Goal: Find specific page/section: Find specific page/section

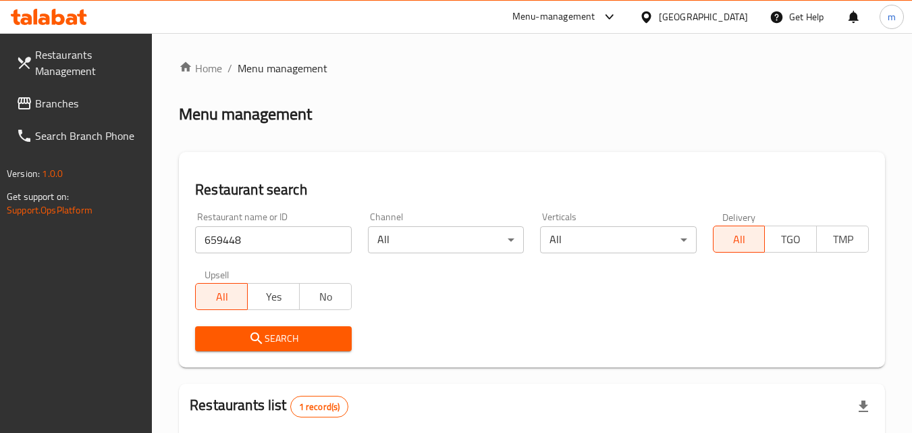
scroll to position [170, 0]
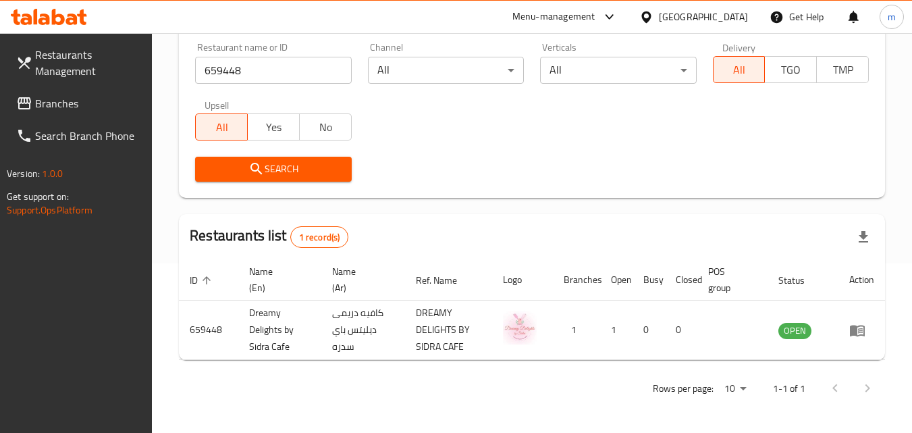
click at [673, 19] on div "[GEOGRAPHIC_DATA]" at bounding box center [703, 16] width 89 height 15
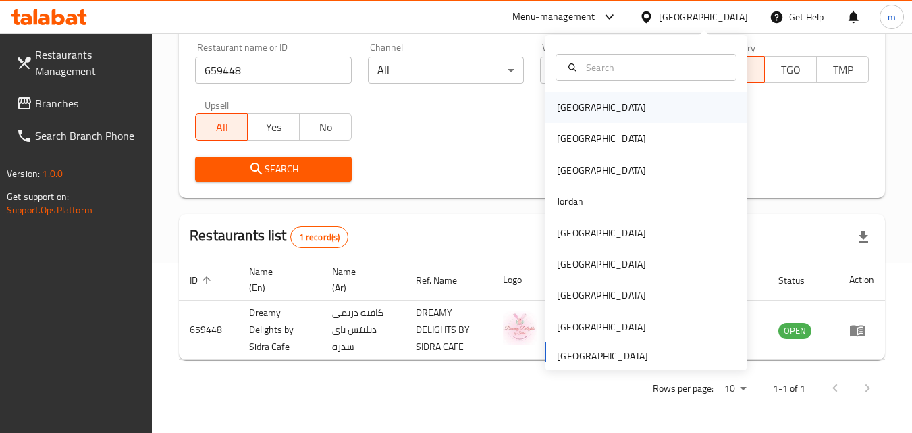
click at [630, 107] on div "[GEOGRAPHIC_DATA]" at bounding box center [646, 107] width 203 height 31
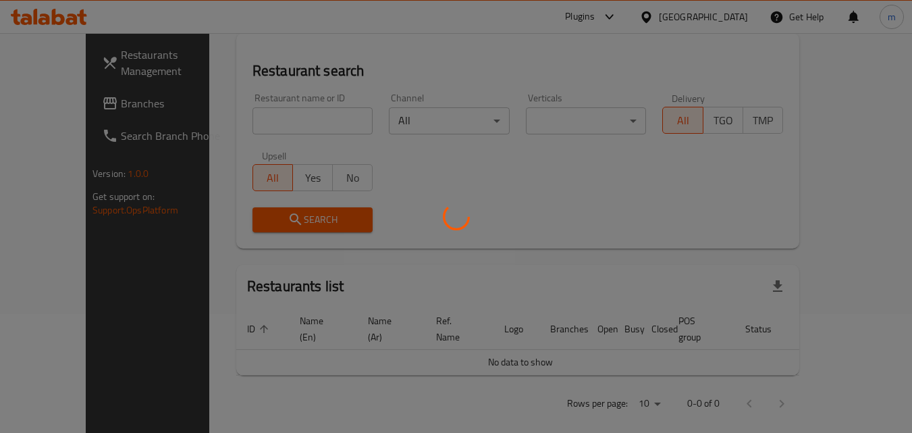
click at [63, 99] on div at bounding box center [456, 216] width 912 height 433
click at [66, 97] on div at bounding box center [456, 216] width 912 height 433
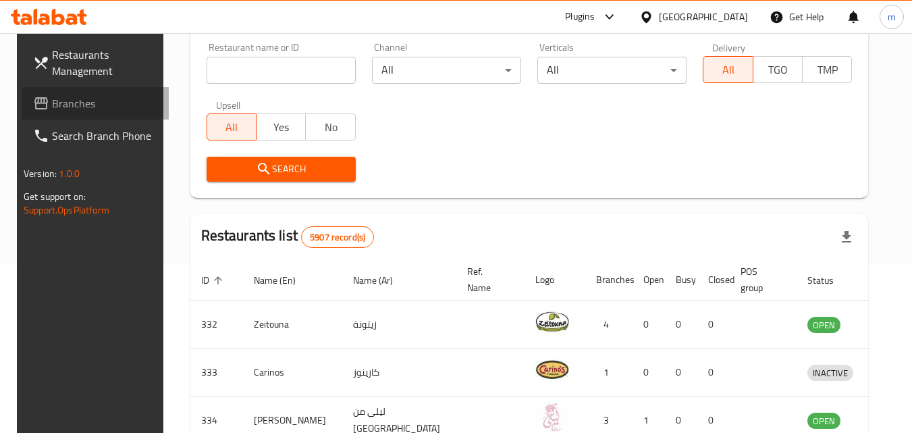
click at [66, 97] on span "Branches" at bounding box center [105, 103] width 107 height 16
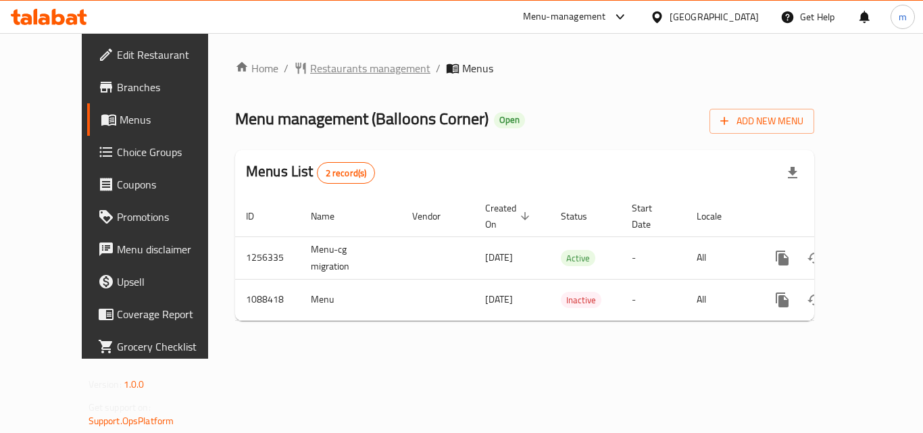
click at [310, 69] on span "Restaurants management" at bounding box center [370, 68] width 120 height 16
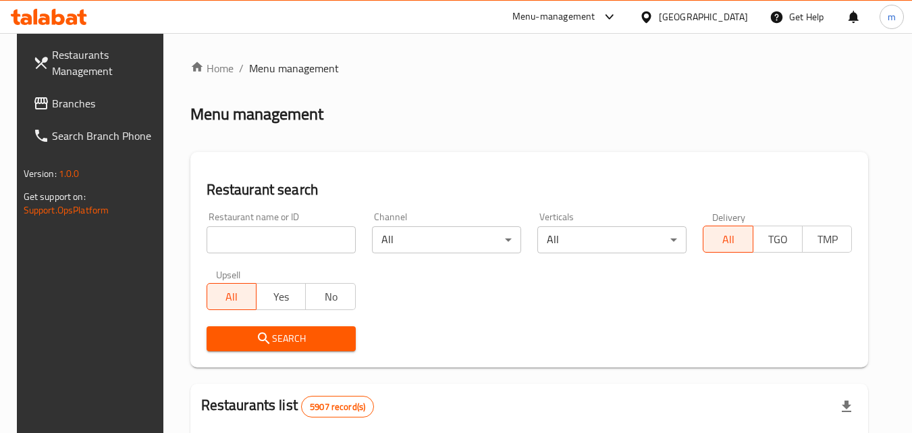
click at [243, 240] on input "search" at bounding box center [281, 239] width 149 height 27
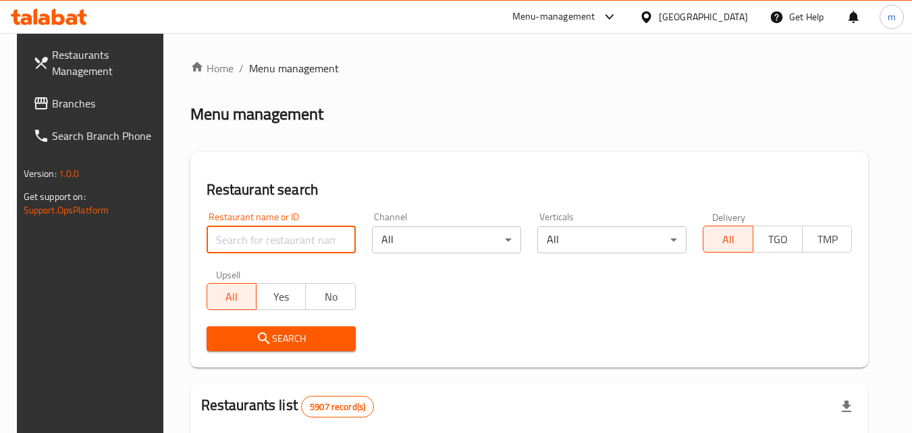
paste input "664755"
type input "664755"
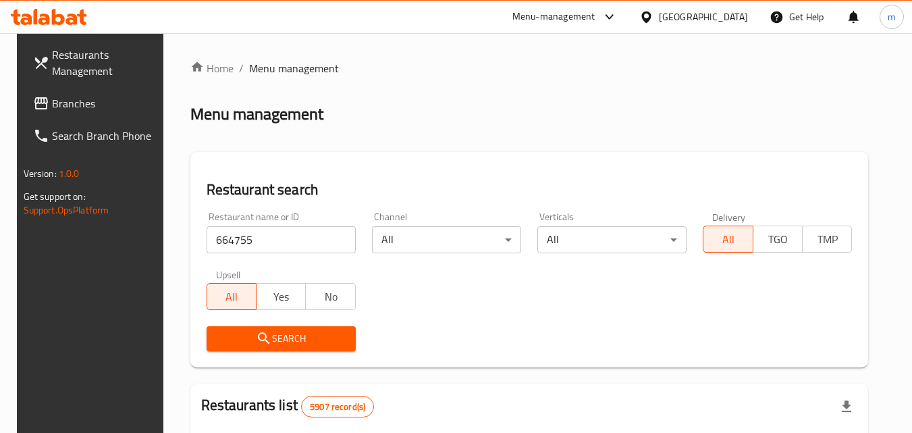
click at [272, 342] on span "Search" at bounding box center [281, 338] width 128 height 17
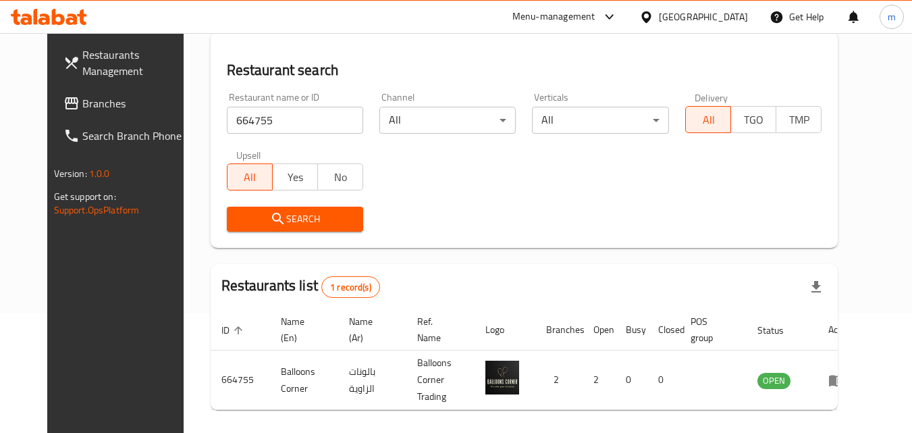
scroll to position [135, 0]
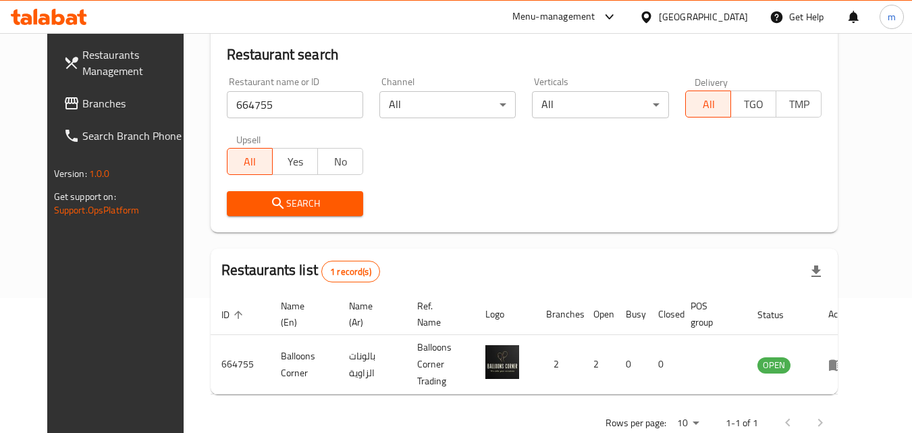
click at [651, 13] on icon at bounding box center [646, 16] width 9 height 11
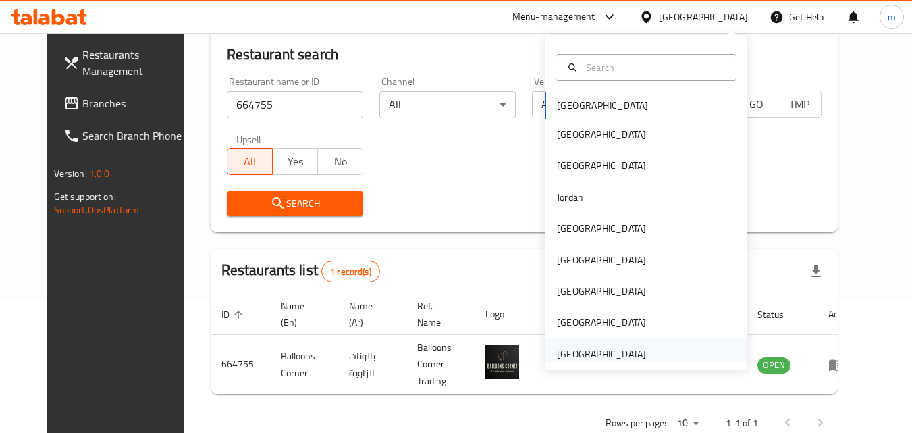
click at [615, 351] on div "[GEOGRAPHIC_DATA]" at bounding box center [601, 353] width 89 height 15
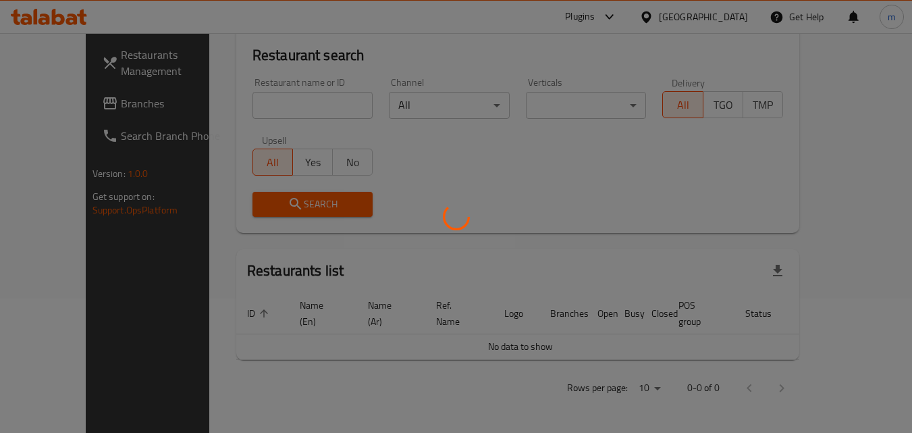
scroll to position [119, 0]
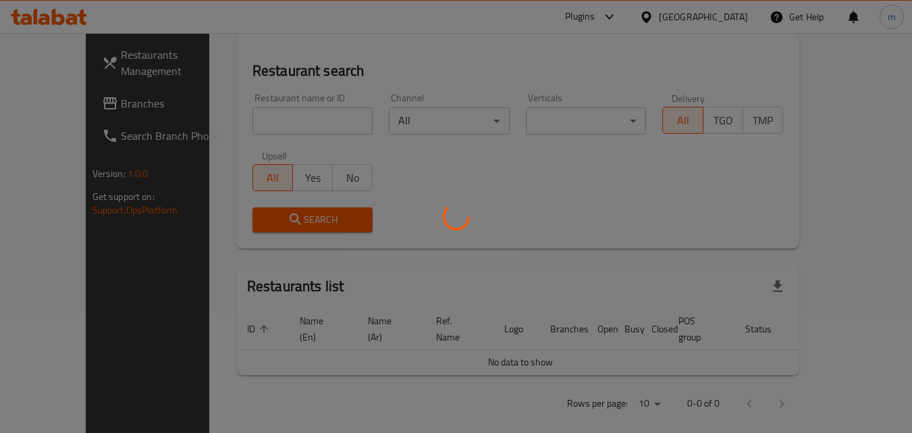
click at [113, 111] on div at bounding box center [456, 216] width 912 height 433
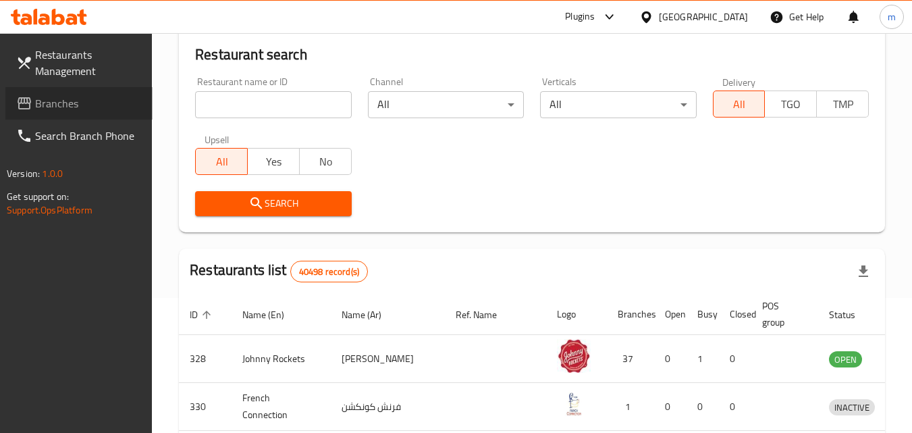
click at [113, 111] on link "Branches" at bounding box center [78, 103] width 147 height 32
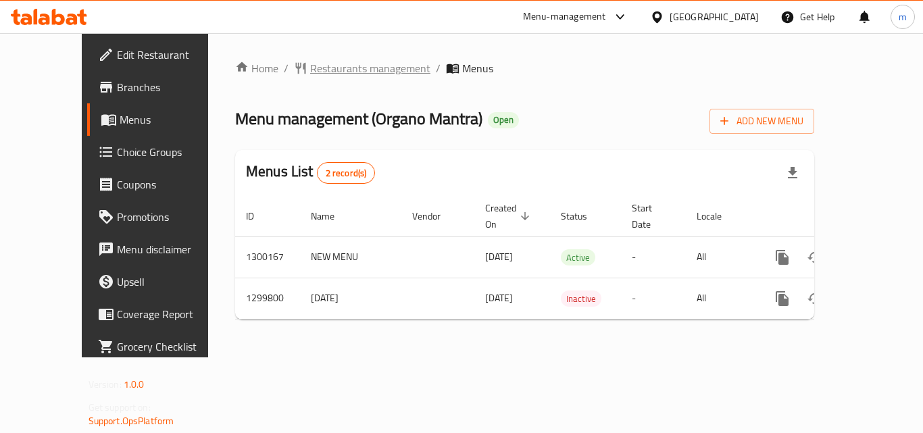
click at [310, 71] on span "Restaurants management" at bounding box center [370, 68] width 120 height 16
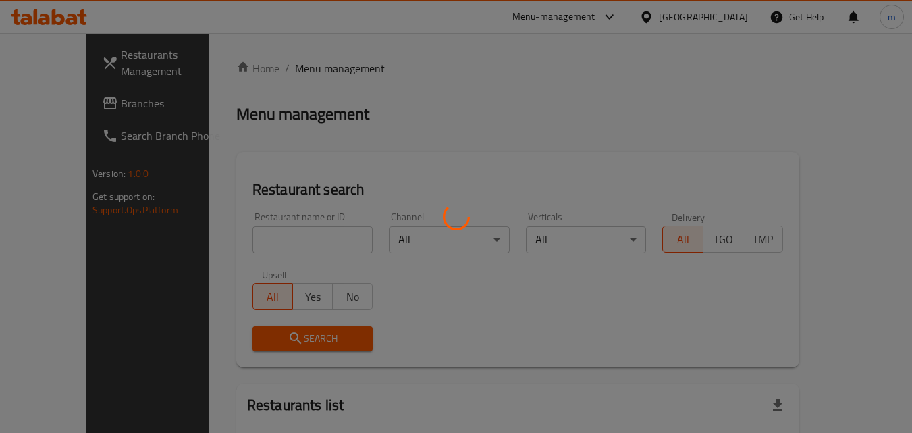
click at [285, 238] on div at bounding box center [456, 216] width 912 height 433
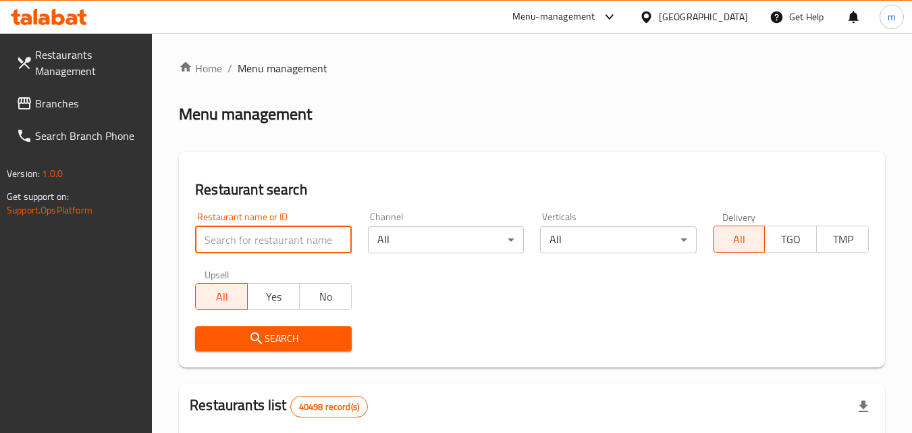
click at [285, 238] on input "search" at bounding box center [273, 239] width 156 height 27
paste input "701476"
type input "701476"
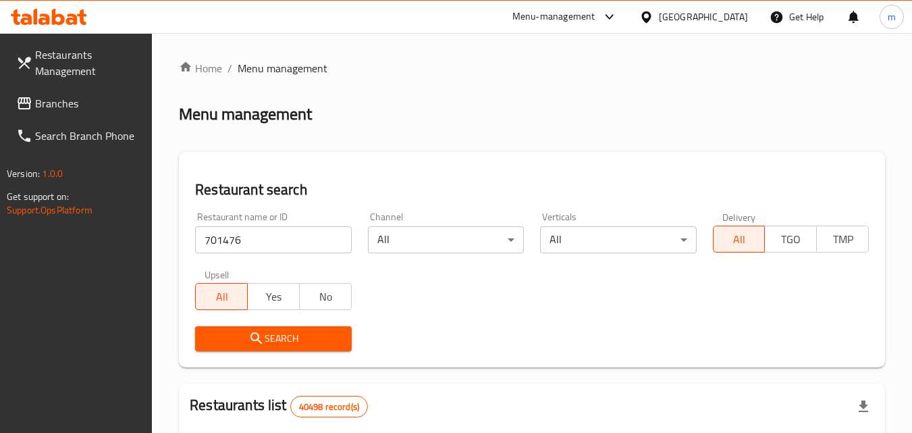
click at [268, 337] on span "Search" at bounding box center [273, 338] width 134 height 17
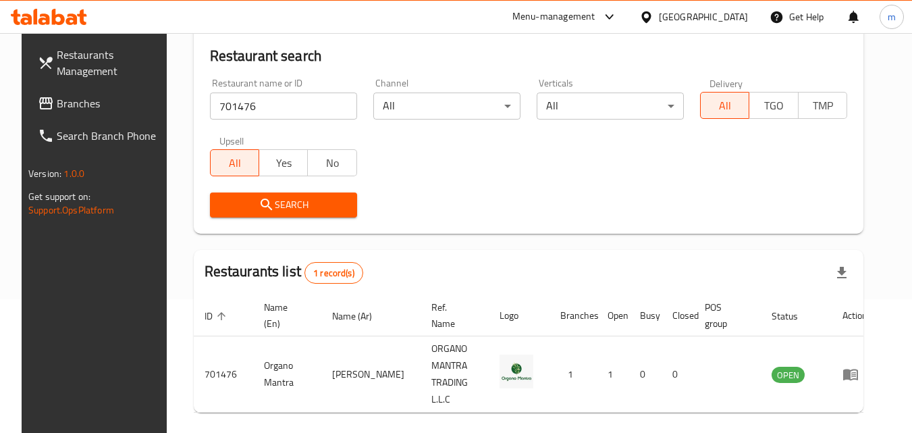
scroll to position [135, 0]
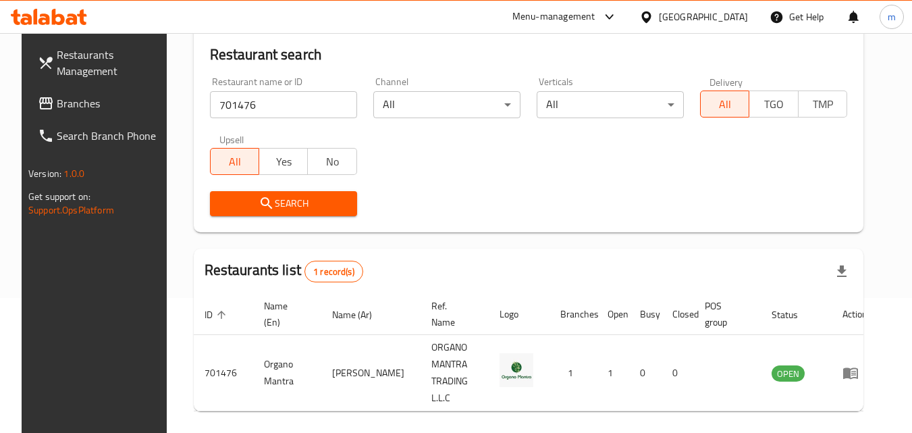
click at [700, 12] on div "[GEOGRAPHIC_DATA]" at bounding box center [703, 16] width 89 height 15
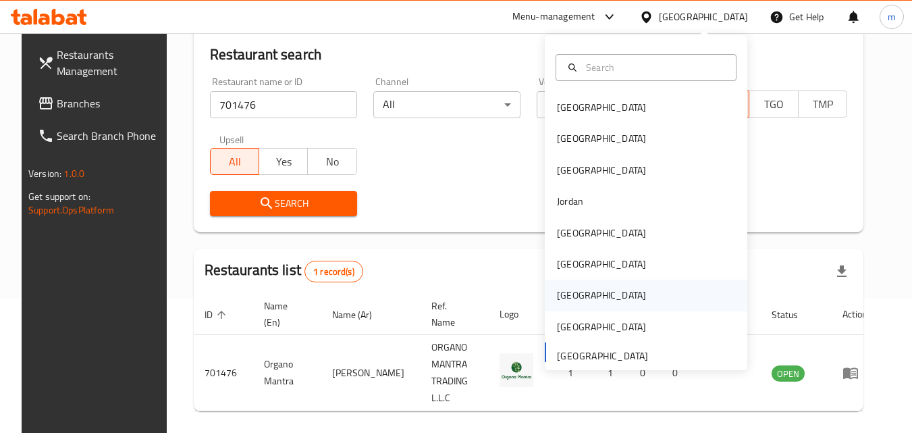
click at [628, 289] on div "[GEOGRAPHIC_DATA]" at bounding box center [646, 295] width 203 height 31
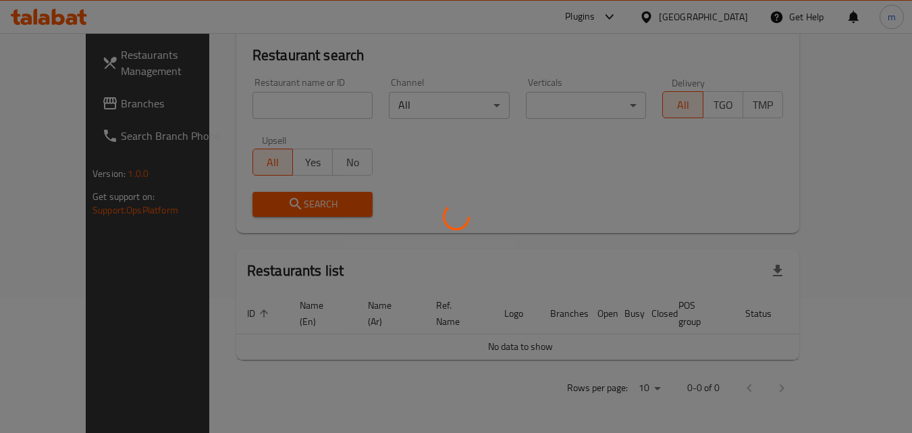
scroll to position [119, 0]
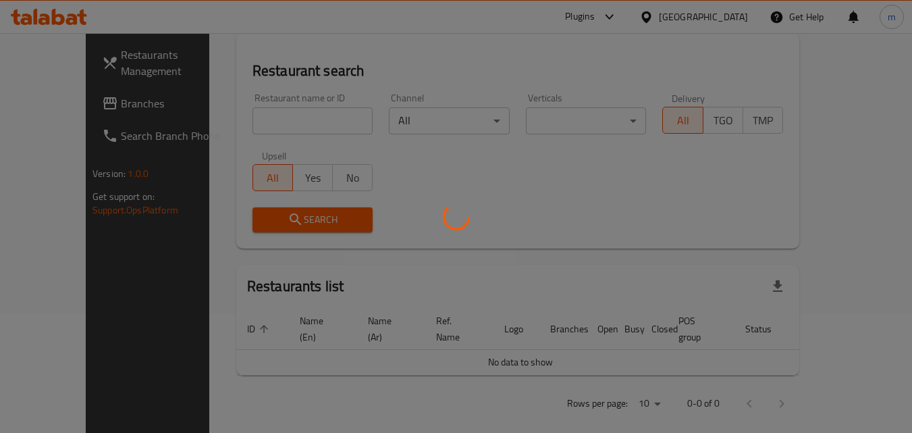
click at [50, 110] on div at bounding box center [456, 216] width 912 height 433
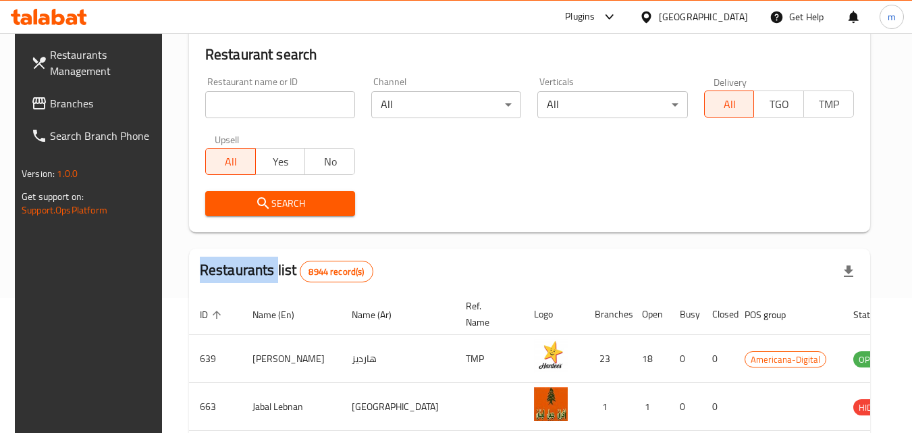
click at [50, 110] on span "Branches" at bounding box center [103, 103] width 107 height 16
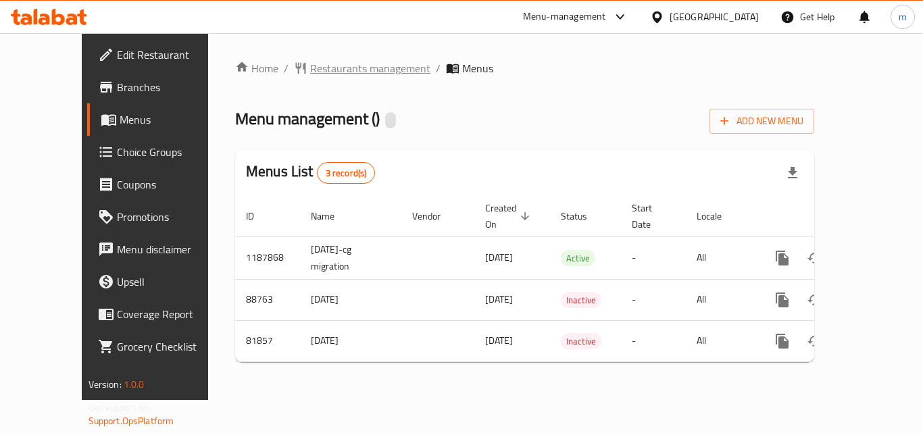
click at [310, 66] on span "Restaurants management" at bounding box center [370, 68] width 120 height 16
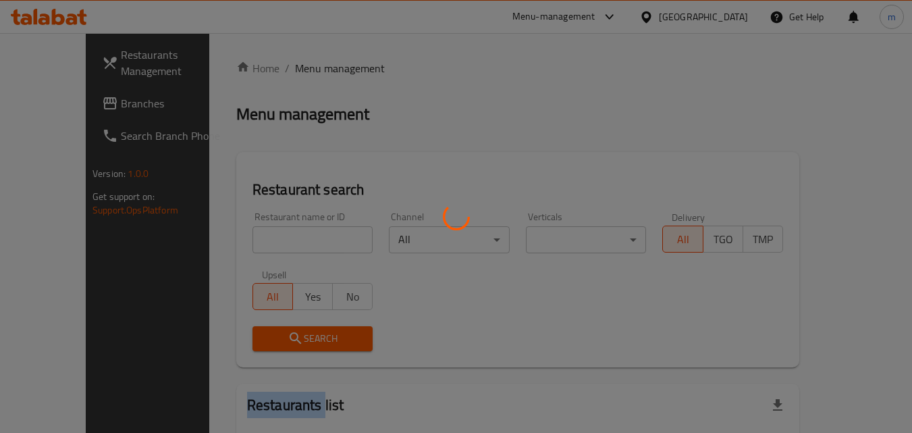
click at [306, 66] on div at bounding box center [456, 216] width 912 height 433
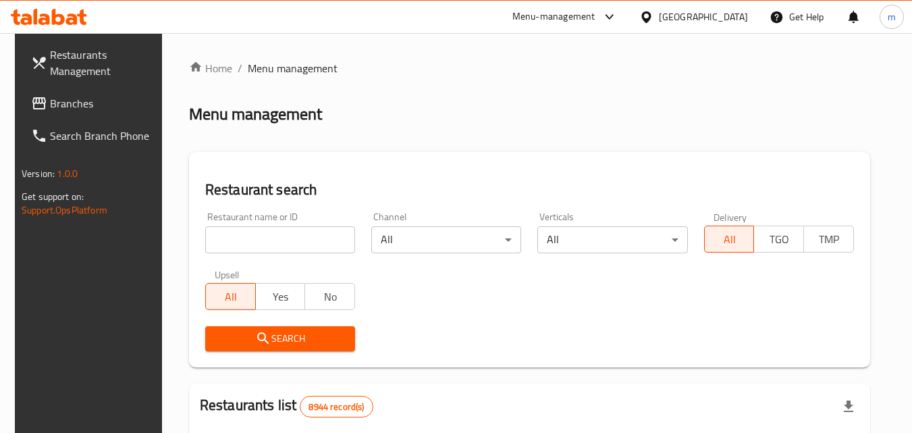
click at [278, 245] on input "search" at bounding box center [280, 239] width 150 height 27
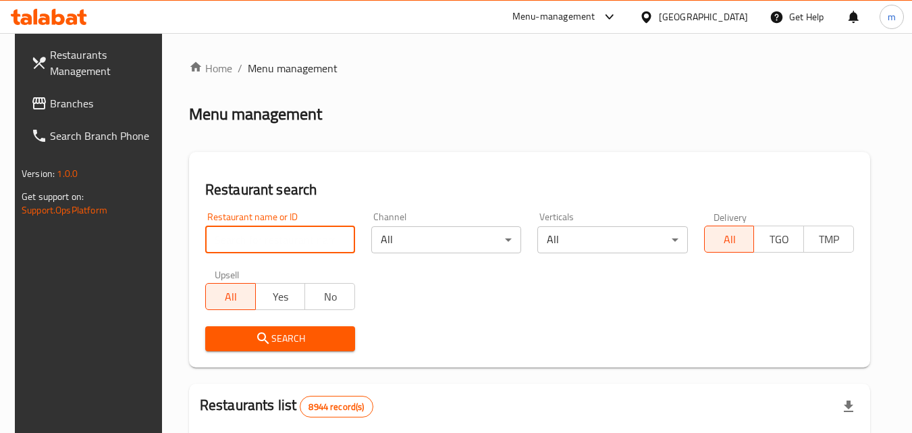
paste input "600878"
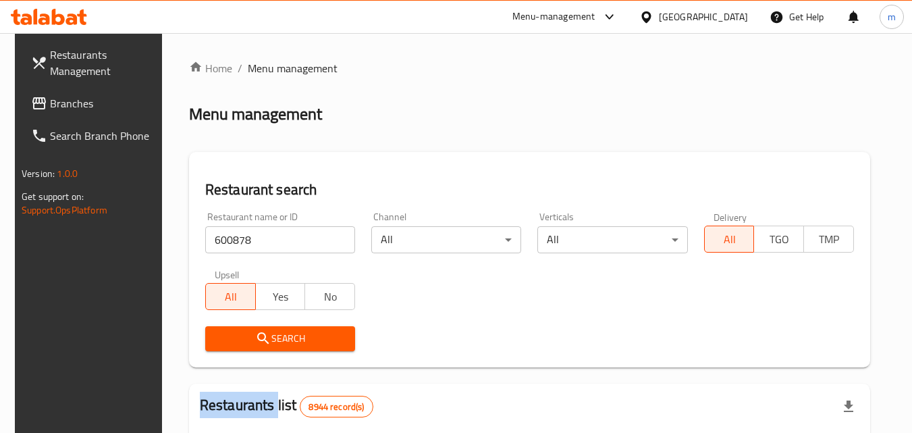
click at [282, 353] on div "Search" at bounding box center [280, 338] width 166 height 41
click at [285, 340] on span "Search" at bounding box center [280, 338] width 128 height 17
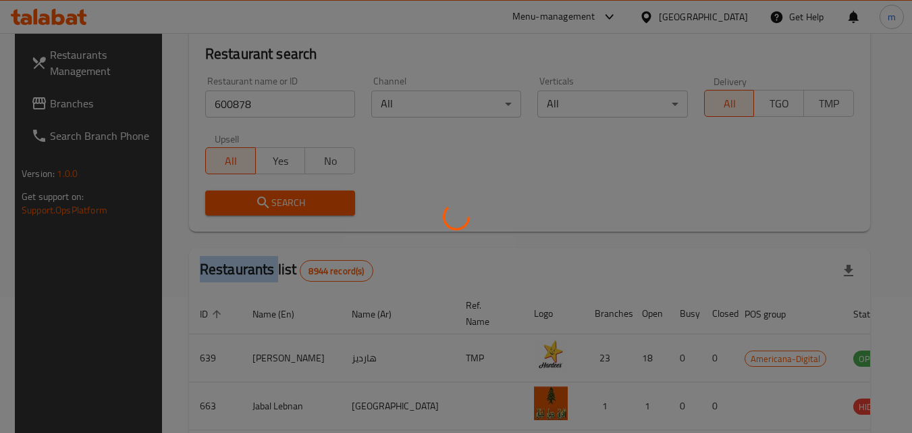
scroll to position [119, 0]
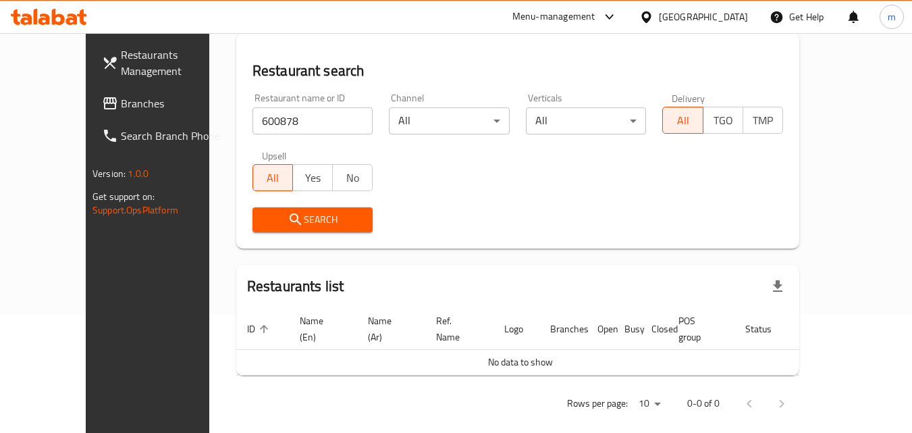
click at [519, 257] on div "Home / Menu management Menu management Restaurant search Restaurant name or ID …" at bounding box center [517, 181] width 563 height 480
click at [307, 234] on div "Search" at bounding box center [312, 219] width 137 height 41
click at [307, 229] on button "Search" at bounding box center [313, 219] width 121 height 25
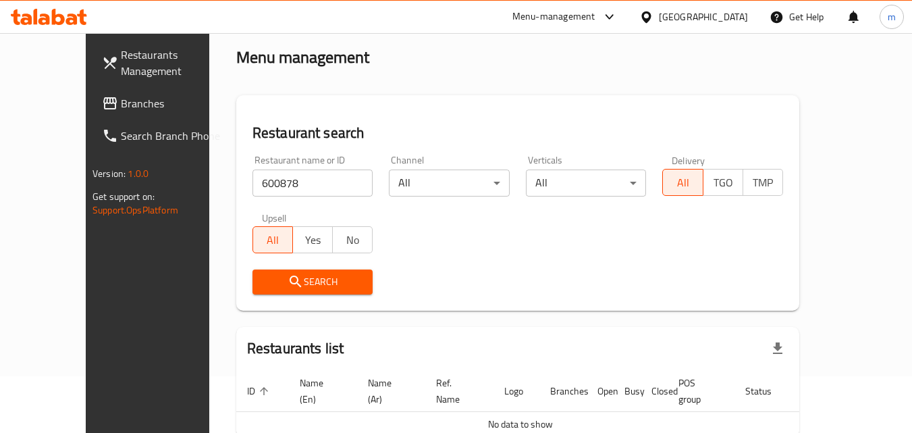
scroll to position [0, 0]
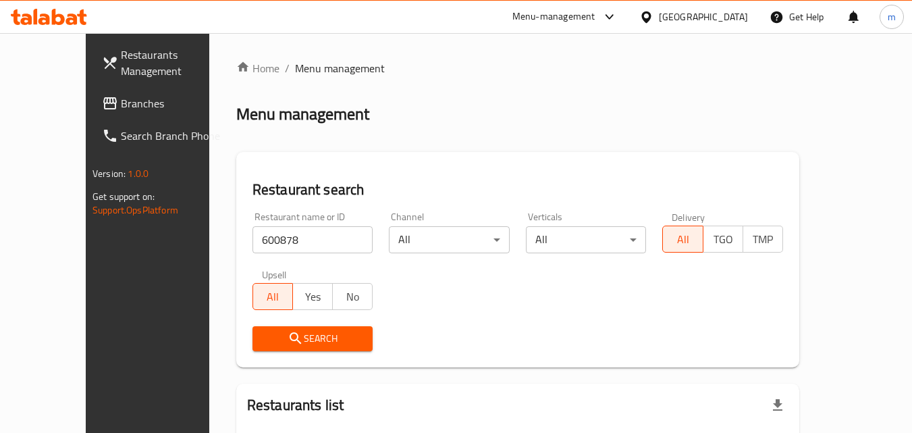
click at [269, 240] on input "600878" at bounding box center [313, 239] width 121 height 27
paste input "600878"
type input "6"
paste input "600878"
type input "600878"
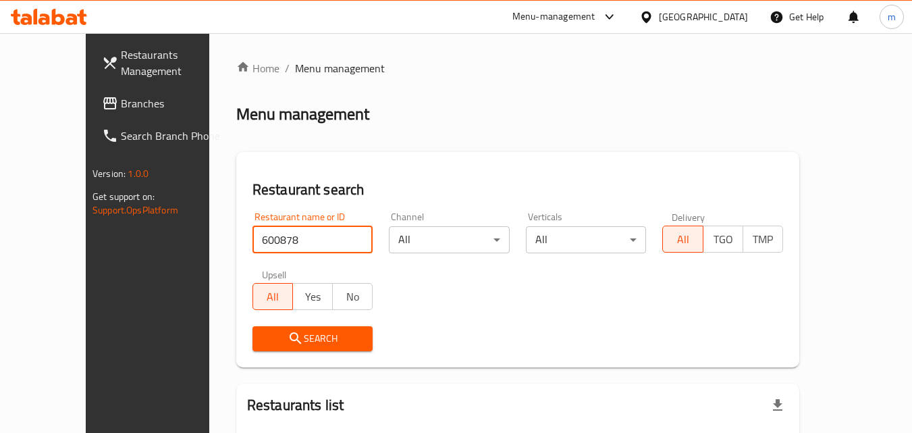
click at [299, 333] on span "Search" at bounding box center [312, 338] width 99 height 17
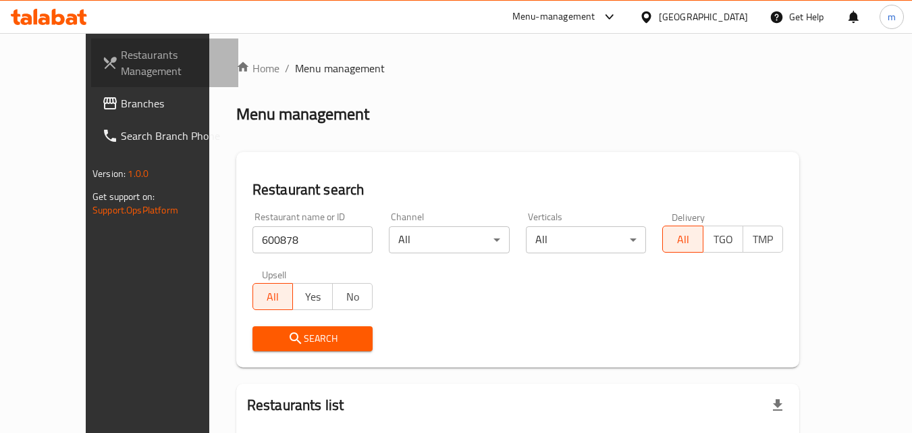
drag, startPoint x: 87, startPoint y: 72, endPoint x: 315, endPoint y: 57, distance: 228.1
click at [315, 57] on div "Home / Menu management Menu management Restaurant search Restaurant name or ID …" at bounding box center [517, 300] width 617 height 534
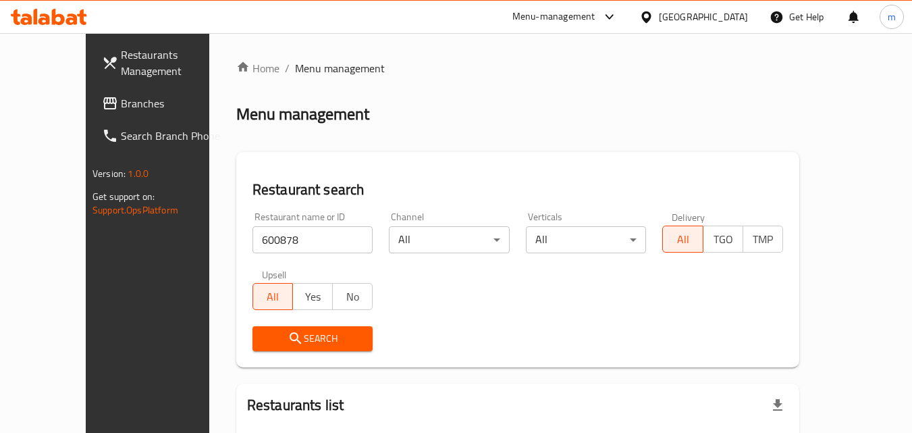
click at [91, 92] on link "Branches" at bounding box center [164, 103] width 147 height 32
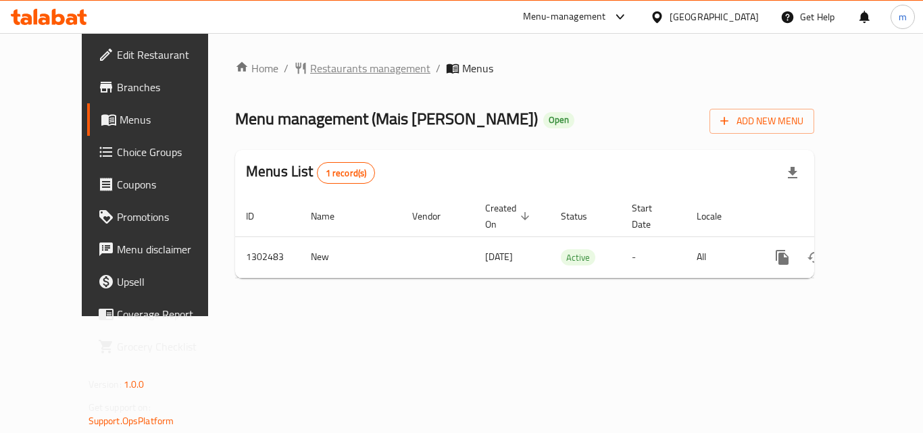
click at [310, 74] on span "Restaurants management" at bounding box center [370, 68] width 120 height 16
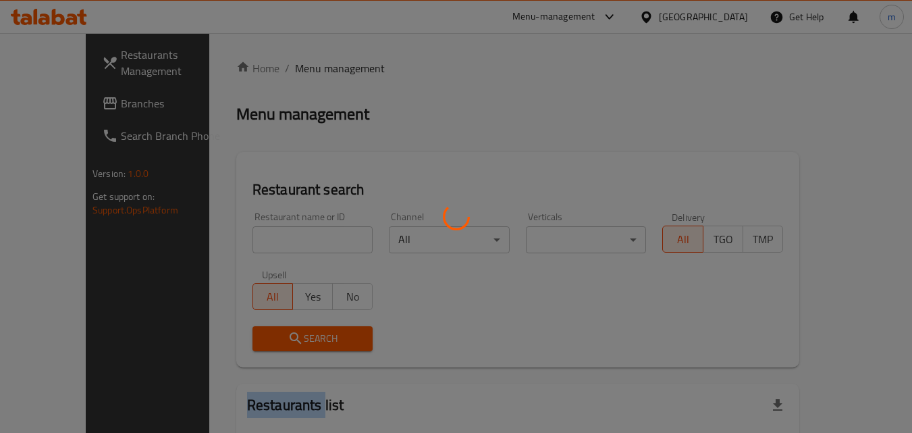
click at [301, 74] on div at bounding box center [456, 216] width 912 height 433
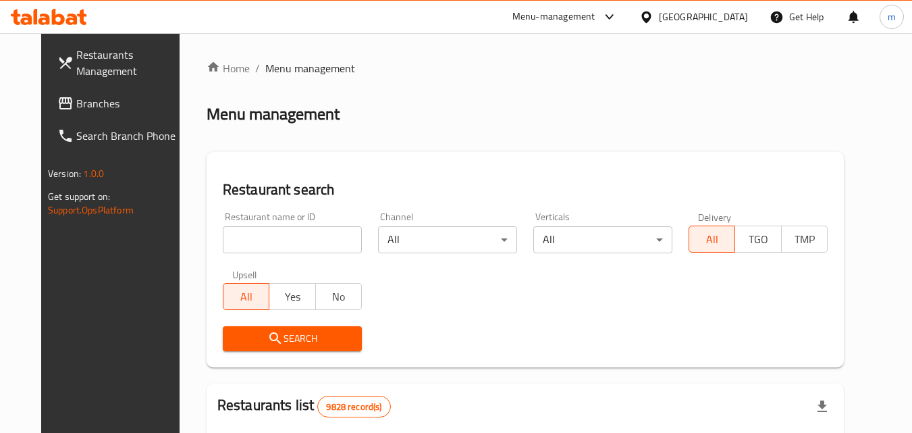
click at [259, 249] on input "search" at bounding box center [292, 239] width 139 height 27
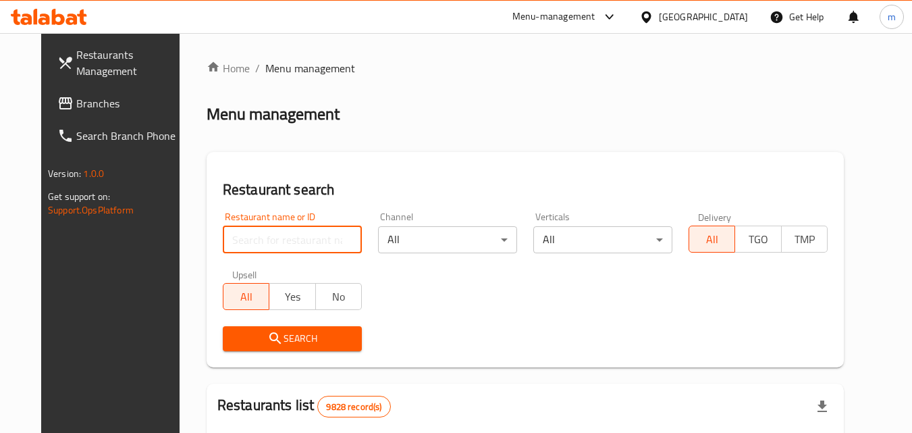
paste input "702412"
type input "702412"
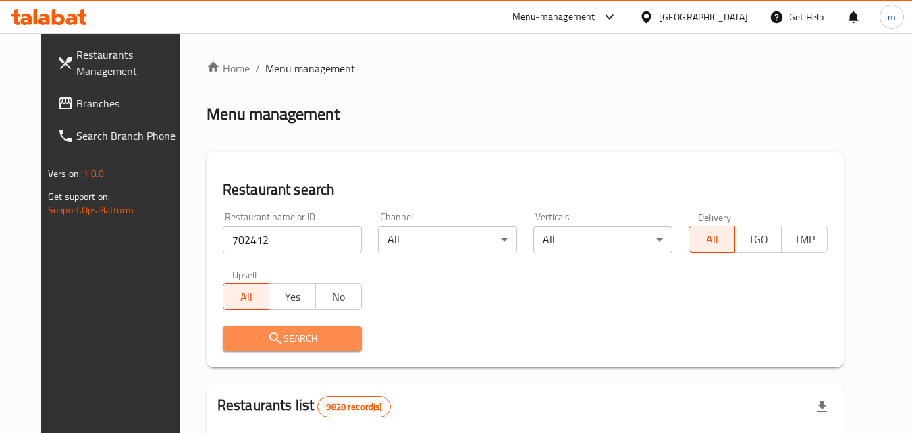
click at [267, 338] on icon "submit" at bounding box center [275, 338] width 16 height 16
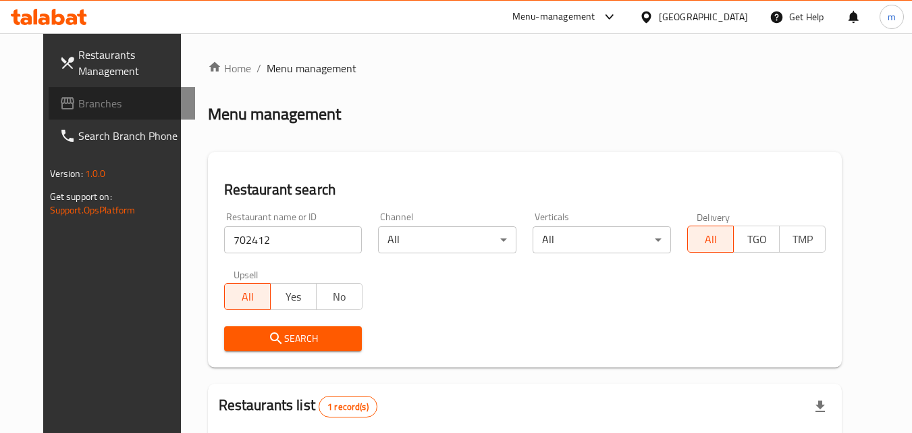
click at [88, 104] on span "Branches" at bounding box center [131, 103] width 107 height 16
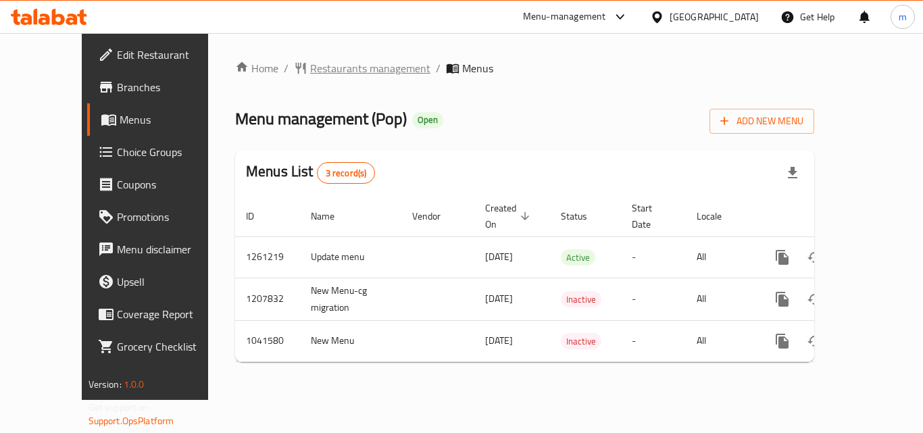
click at [317, 62] on span "Restaurants management" at bounding box center [370, 68] width 120 height 16
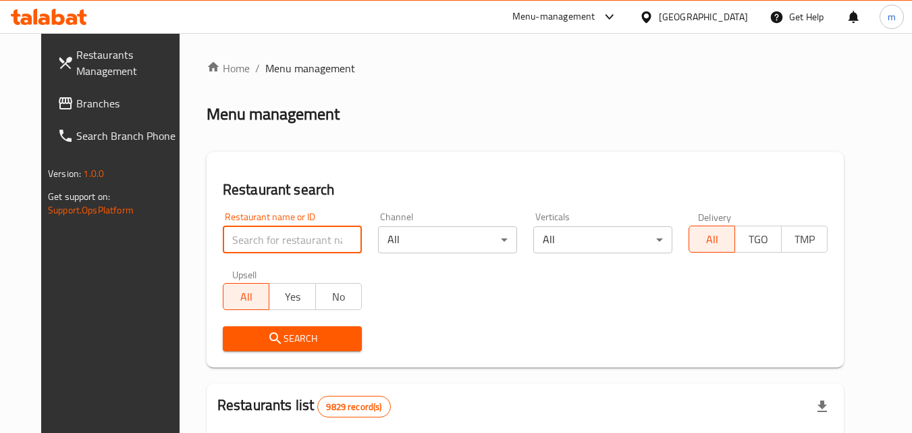
drag, startPoint x: 238, startPoint y: 239, endPoint x: 201, endPoint y: 236, distance: 37.9
click at [223, 236] on input "search" at bounding box center [292, 239] width 139 height 27
paste input "662140"
type input "662140"
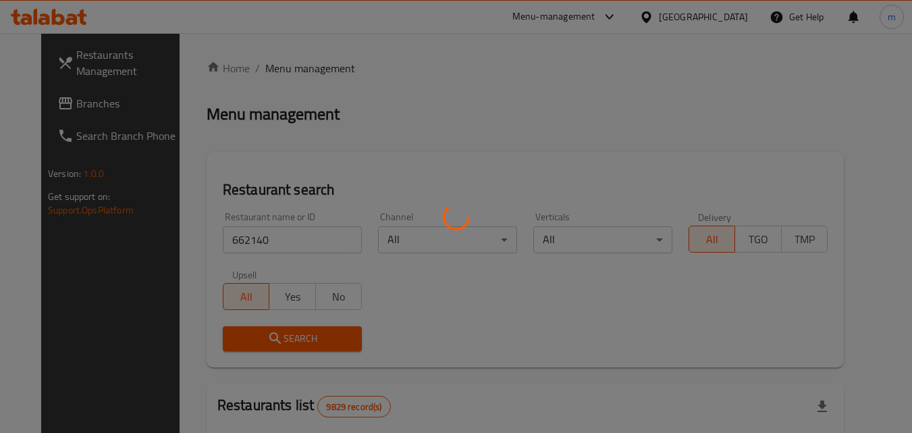
click at [251, 334] on div at bounding box center [456, 216] width 912 height 433
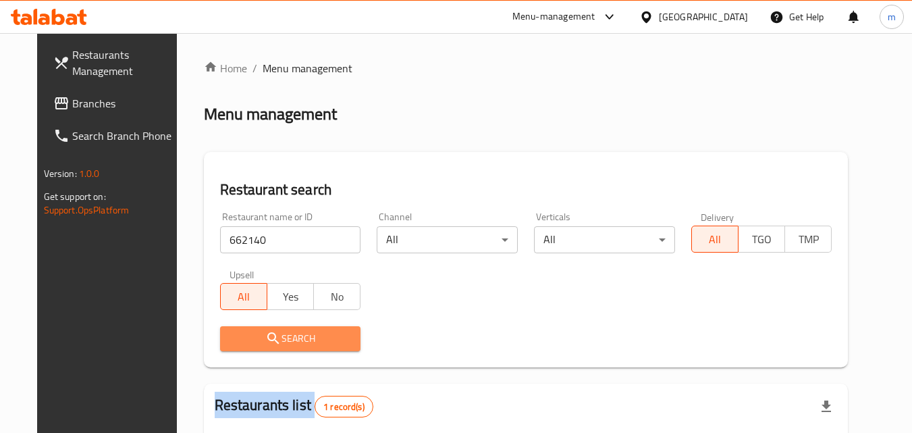
click at [288, 328] on button "Search" at bounding box center [290, 338] width 141 height 25
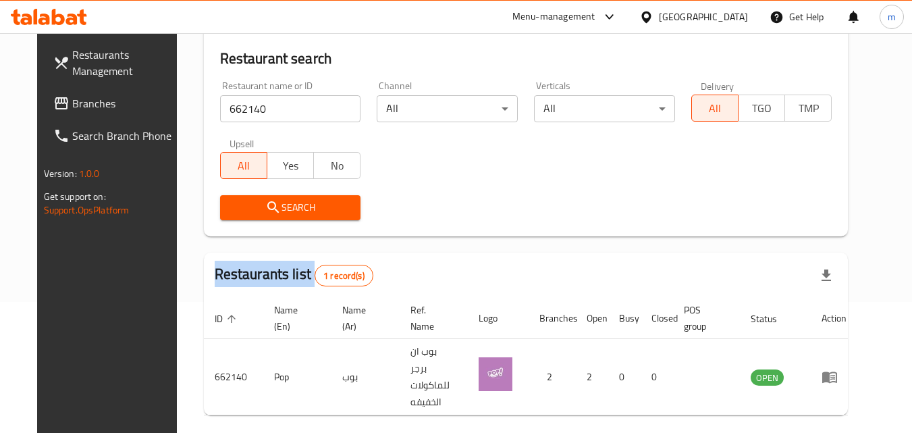
scroll to position [135, 0]
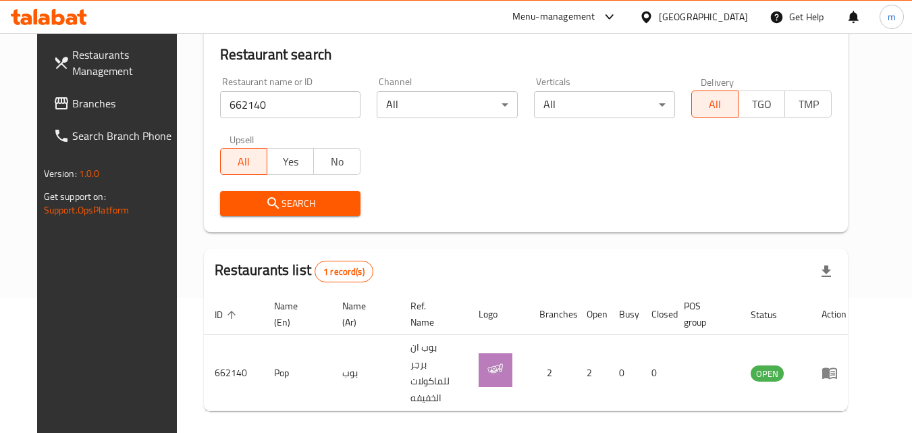
click at [729, 16] on div "Kuwait" at bounding box center [703, 16] width 89 height 15
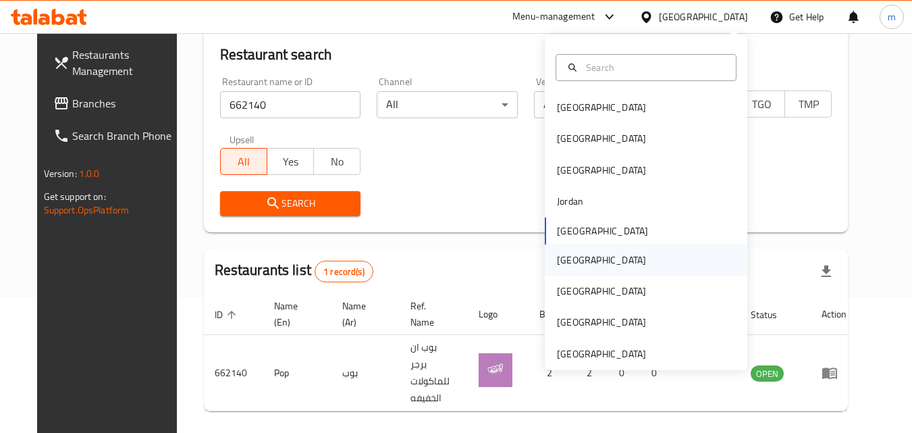
click at [588, 263] on div "[GEOGRAPHIC_DATA]" at bounding box center [646, 259] width 203 height 31
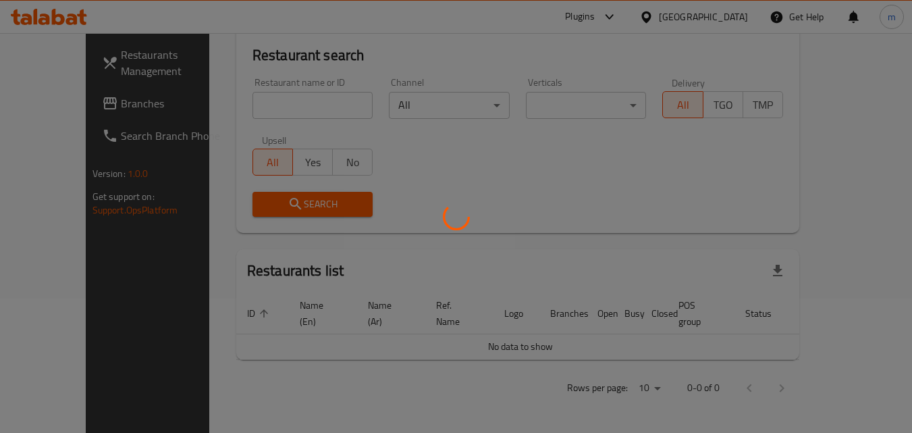
scroll to position [119, 0]
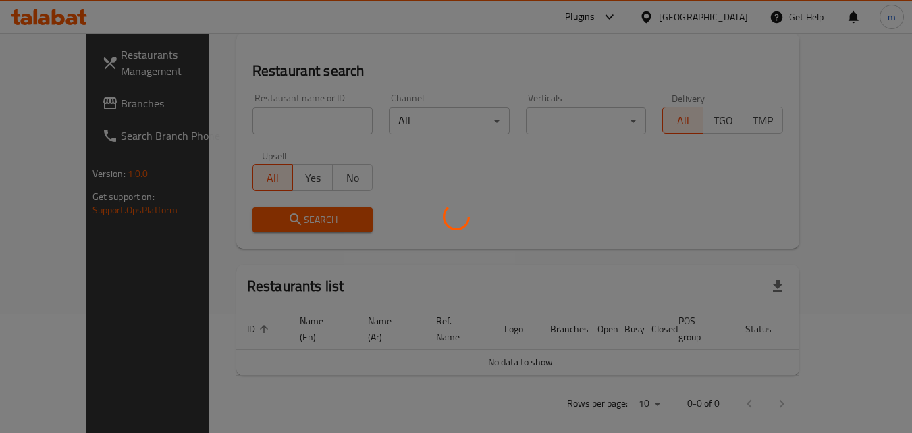
click at [60, 110] on div at bounding box center [456, 216] width 912 height 433
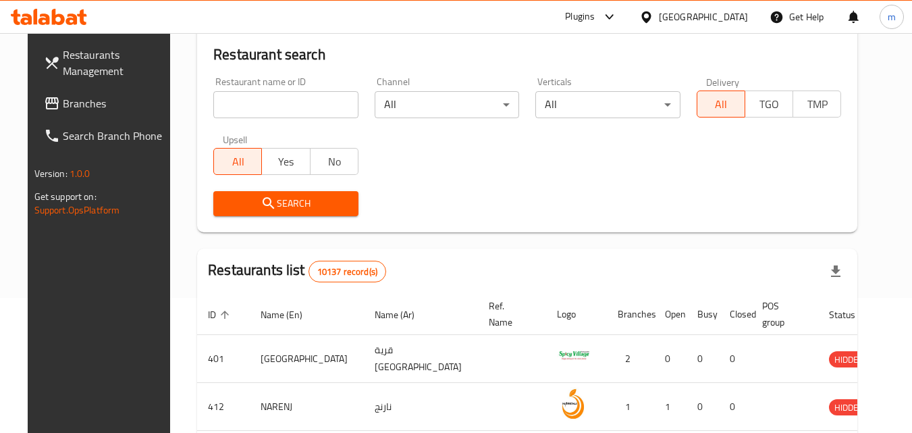
click at [60, 107] on div "Restaurants Management Branches Search Branch Phone Version: 1.0.0 Get support …" at bounding box center [457, 346] width 858 height 896
click at [63, 107] on span "Branches" at bounding box center [116, 103] width 107 height 16
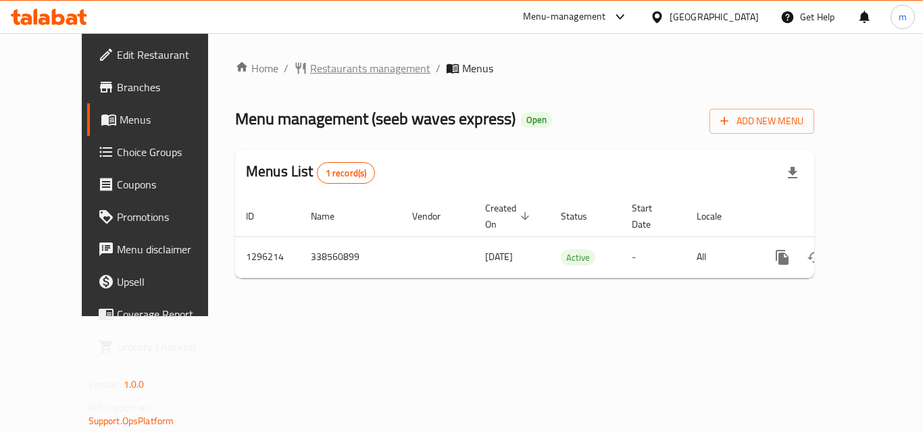
click at [310, 66] on span "Restaurants management" at bounding box center [370, 68] width 120 height 16
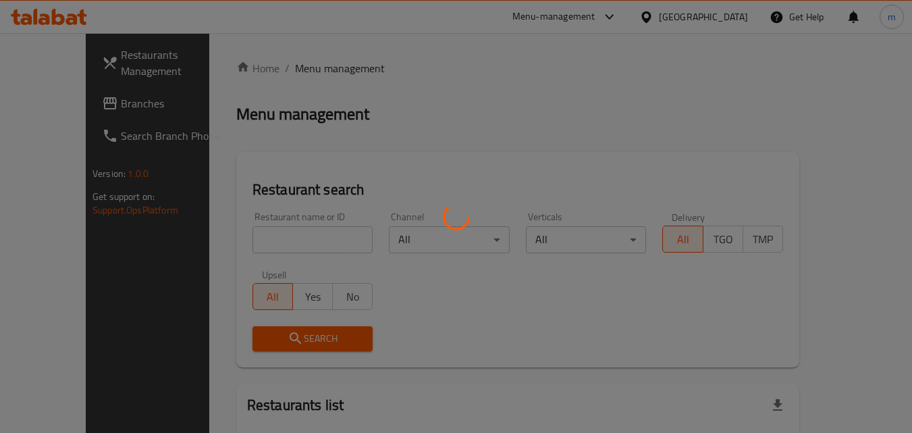
click at [274, 240] on div at bounding box center [456, 216] width 912 height 433
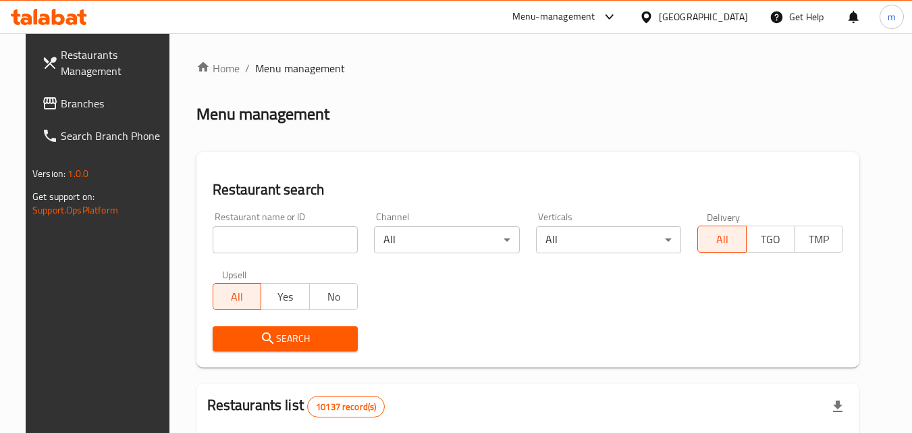
click at [265, 241] on input "search" at bounding box center [286, 239] width 146 height 27
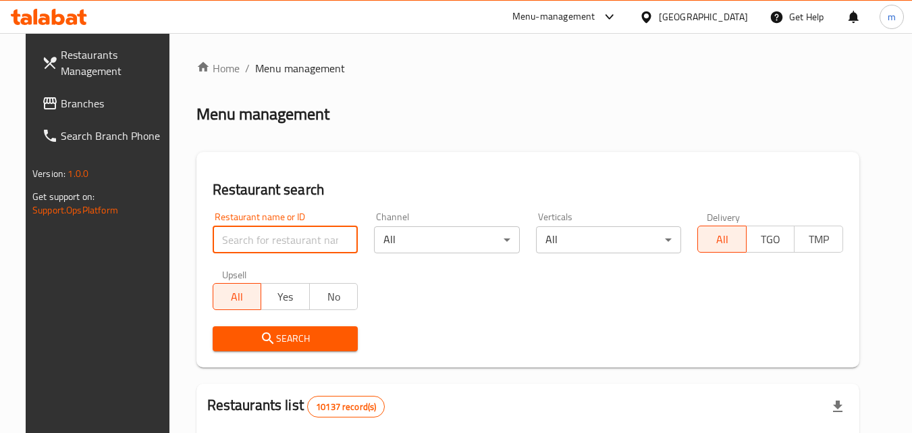
paste input "699940"
type input "699940"
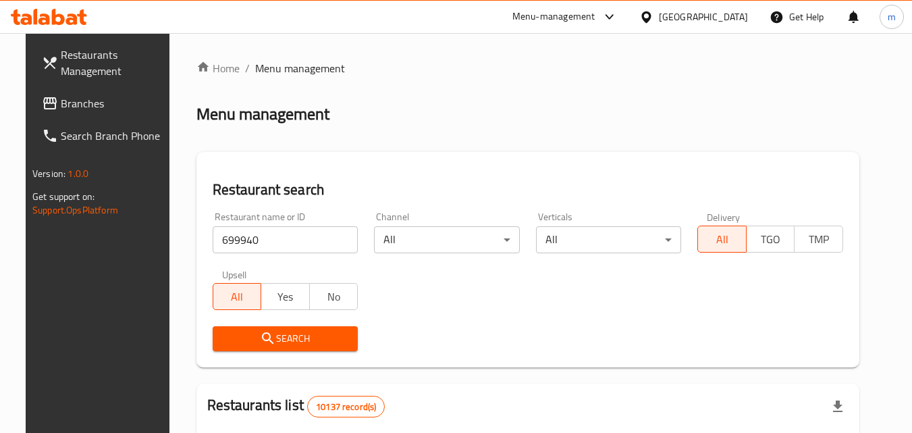
click at [260, 342] on icon "submit" at bounding box center [268, 338] width 16 height 16
click at [258, 342] on div at bounding box center [456, 216] width 912 height 433
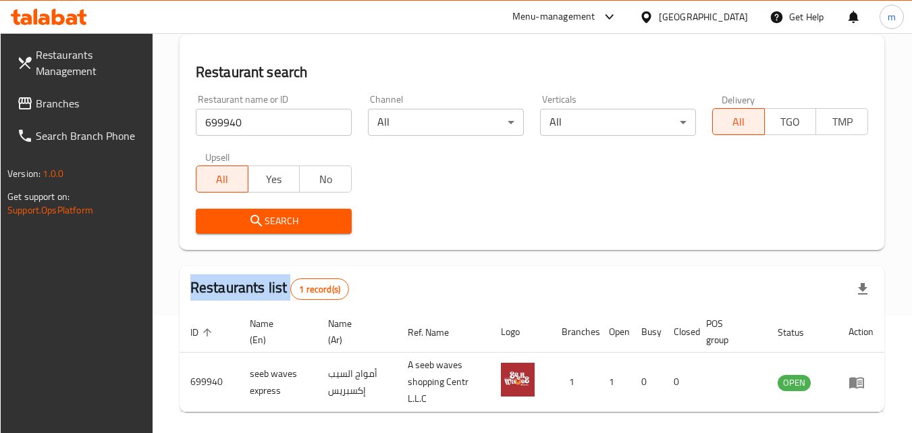
scroll to position [135, 0]
